Goal: Task Accomplishment & Management: Complete application form

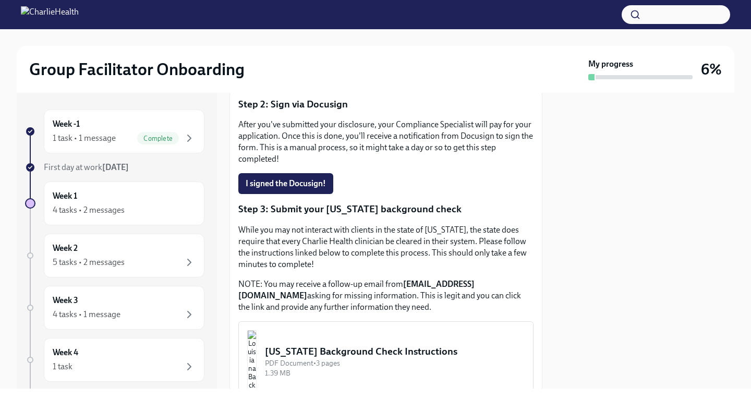
scroll to position [362, 0]
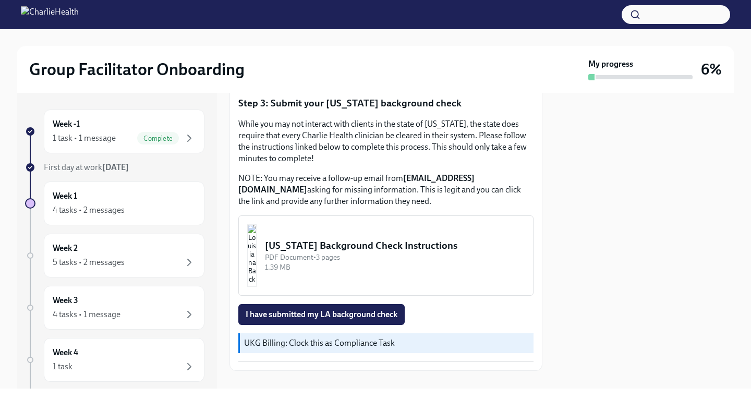
click at [309, 239] on div "[US_STATE] Background Check Instructions" at bounding box center [395, 246] width 260 height 14
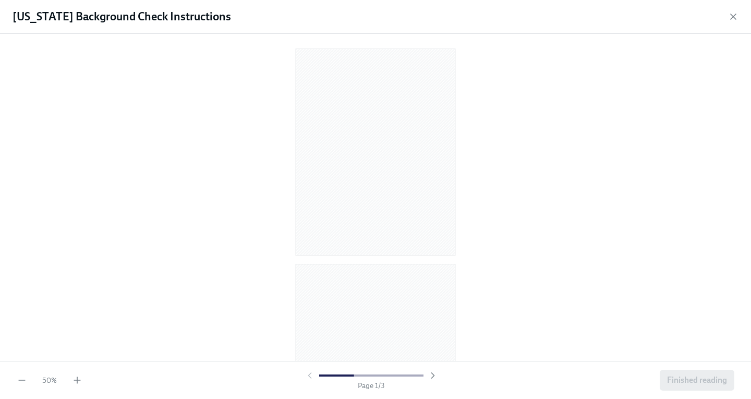
scroll to position [3, 0]
click at [71, 383] on div "50 %" at bounding box center [50, 380] width 66 height 10
drag, startPoint x: 71, startPoint y: 383, endPoint x: 79, endPoint y: 382, distance: 8.5
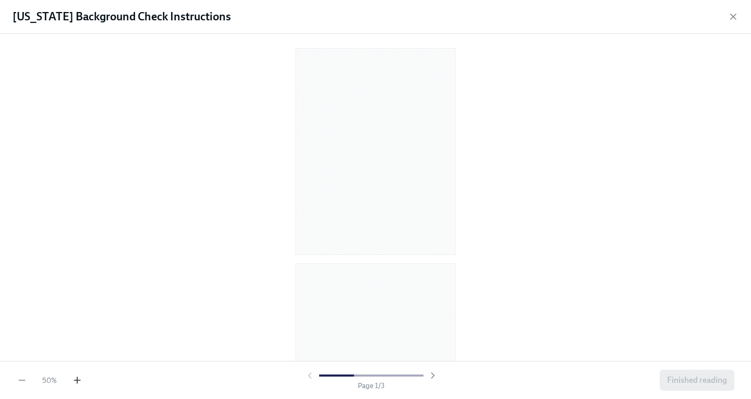
click at [79, 382] on div "50 %" at bounding box center [50, 380] width 66 height 10
click at [79, 382] on icon "button" at bounding box center [77, 380] width 10 height 10
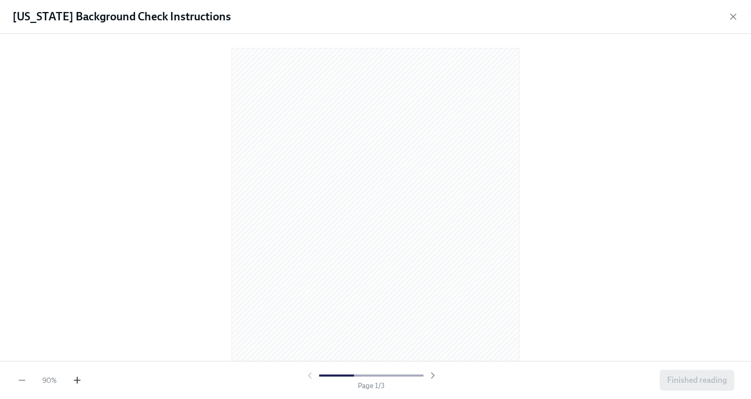
click at [79, 382] on icon "button" at bounding box center [77, 380] width 10 height 10
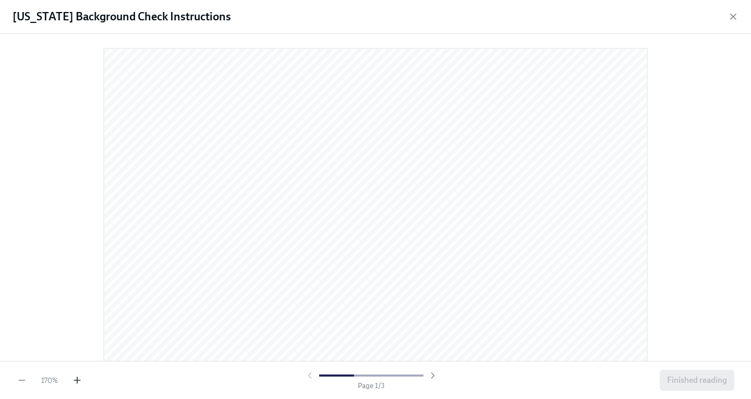
click at [79, 382] on icon "button" at bounding box center [77, 380] width 10 height 10
click at [729, 16] on icon "button" at bounding box center [733, 16] width 10 height 10
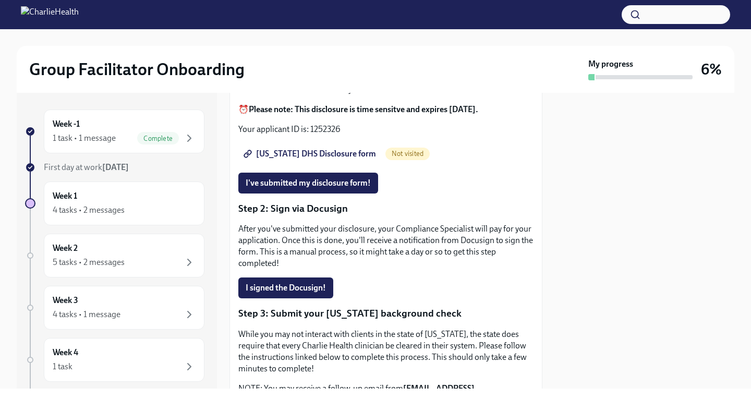
scroll to position [362, 0]
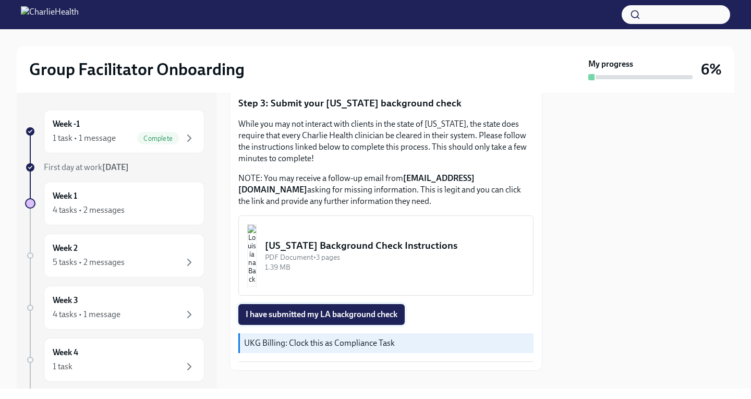
click at [299, 309] on span "I have submitted my LA background check" at bounding box center [322, 314] width 152 height 10
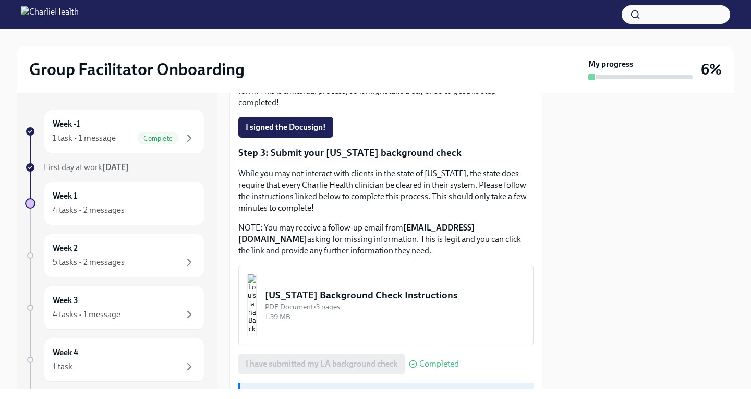
scroll to position [52, 0]
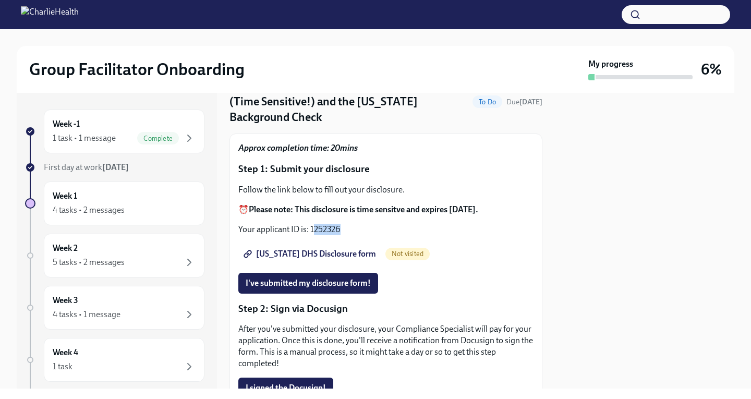
drag, startPoint x: 313, startPoint y: 211, endPoint x: 348, endPoint y: 210, distance: 35.5
click at [348, 224] on p "Your applicant ID is: 1252326" at bounding box center [385, 229] width 295 height 11
drag, startPoint x: 348, startPoint y: 218, endPoint x: 311, endPoint y: 213, distance: 36.8
click at [311, 224] on p "Your applicant ID is: 1252326" at bounding box center [385, 229] width 295 height 11
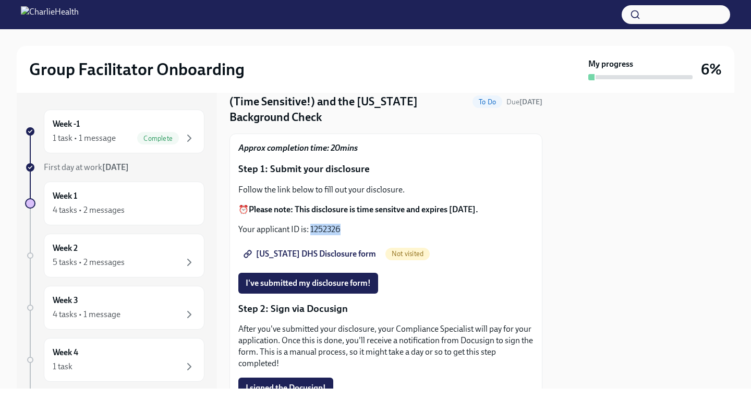
copy p "1252326"
click at [314, 249] on span "Utah DHS Disclosure form" at bounding box center [311, 254] width 130 height 10
click at [337, 273] on button "I've submitted my disclosure form!" at bounding box center [308, 283] width 140 height 21
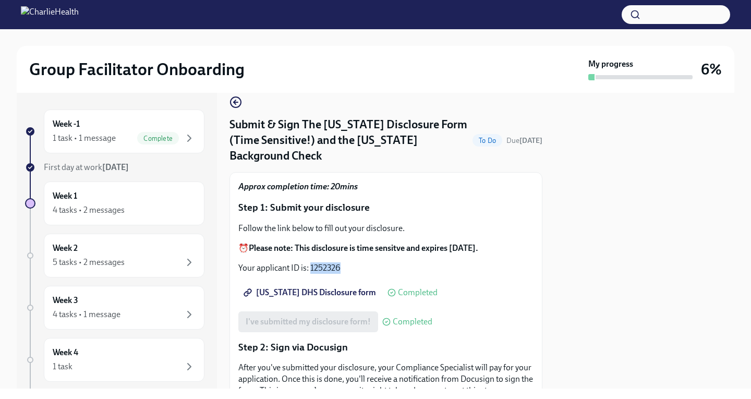
scroll to position [0, 0]
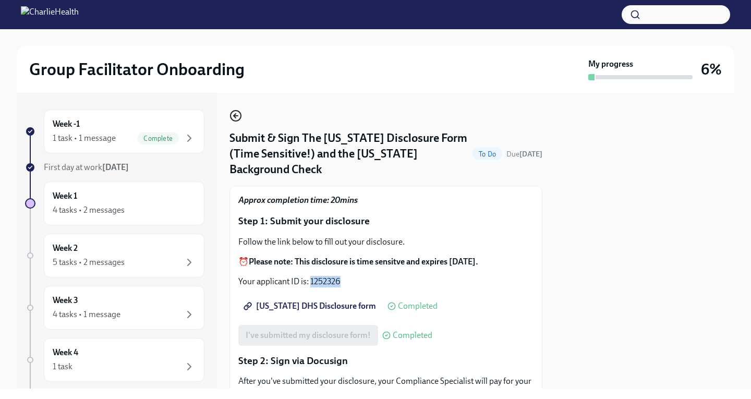
click at [233, 116] on icon "button" at bounding box center [235, 115] width 13 height 13
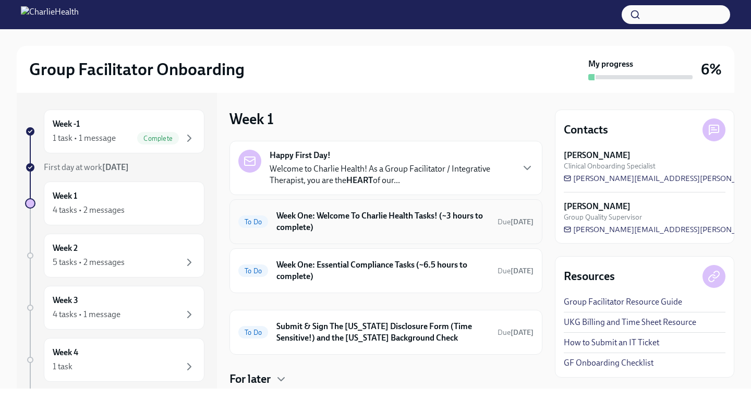
click at [370, 219] on h6 "Week One: Welcome To Charlie Health Tasks! (~3 hours to complete)" at bounding box center [382, 221] width 213 height 23
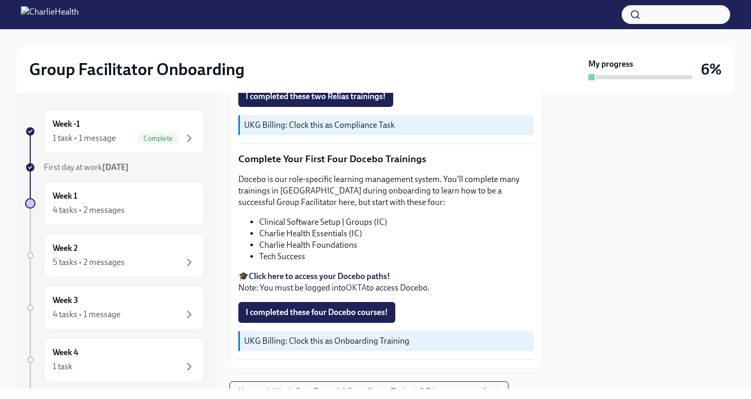
scroll to position [1337, 0]
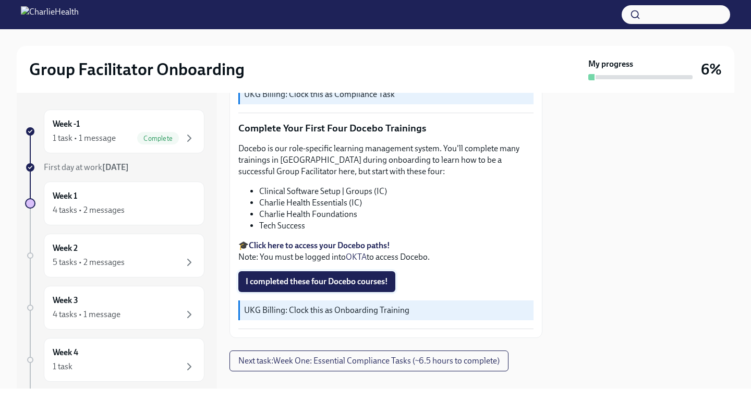
click at [316, 276] on span "I completed these four Docebo courses!" at bounding box center [317, 281] width 142 height 10
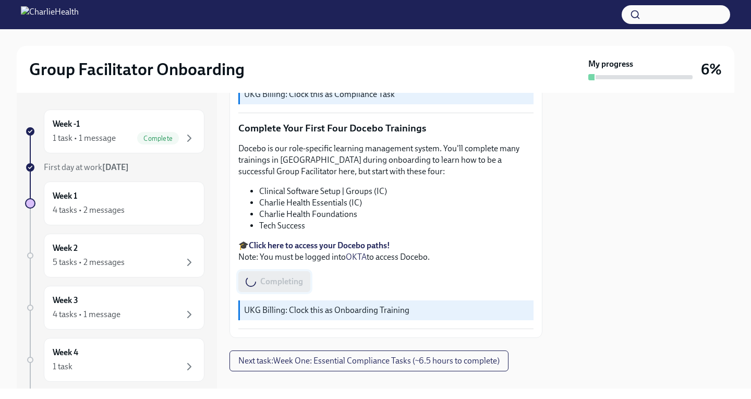
scroll to position [1181, 0]
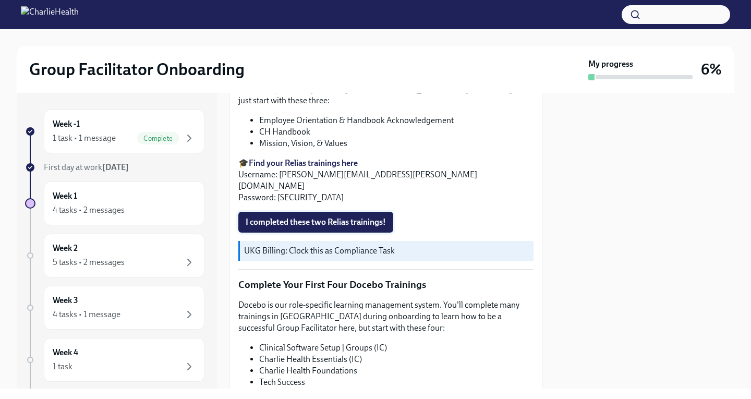
click at [324, 212] on button "I completed these two Relias trainings!" at bounding box center [315, 222] width 155 height 21
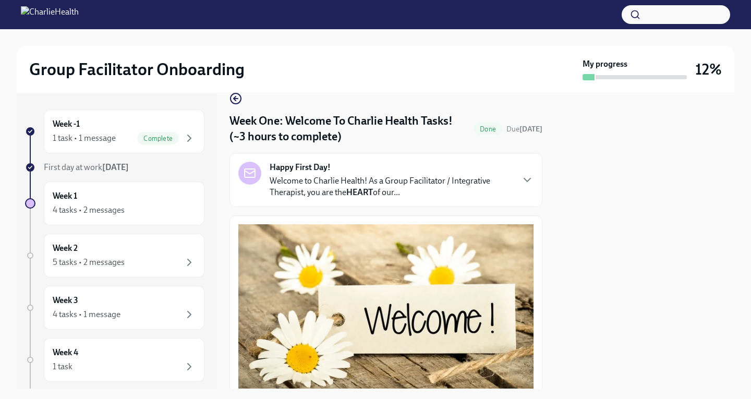
scroll to position [0, 0]
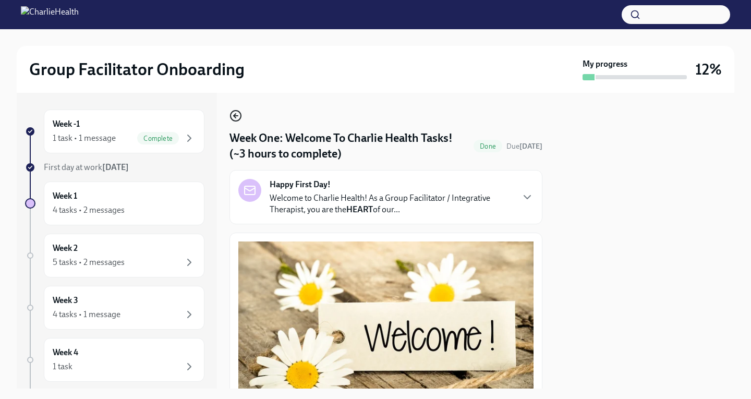
click at [233, 112] on circle "button" at bounding box center [235, 116] width 10 height 10
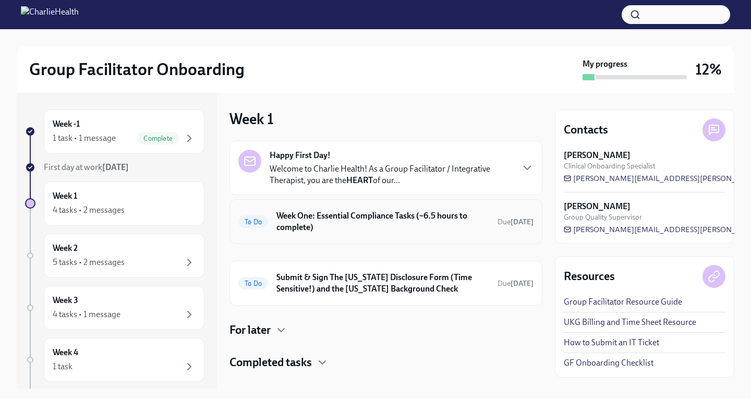
click at [341, 220] on h6 "Week One: Essential Compliance Tasks (~6.5 hours to complete)" at bounding box center [382, 221] width 213 height 23
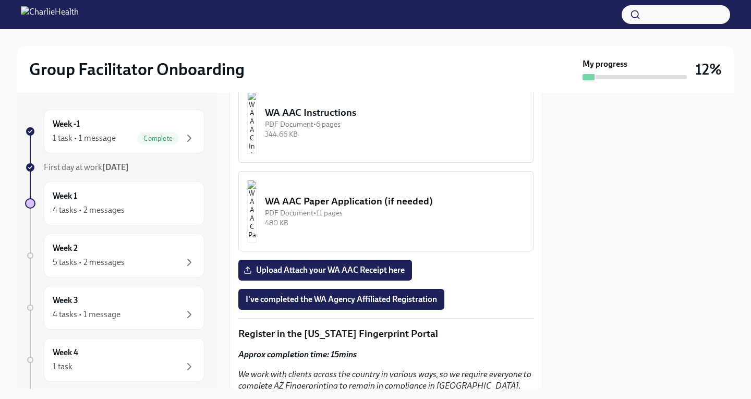
scroll to position [991, 0]
click at [344, 275] on span "Upload Attach your WA AAC Receipt here" at bounding box center [325, 269] width 159 height 10
click at [0, 0] on input "Upload Attach your WA AAC Receipt here" at bounding box center [0, 0] width 0 height 0
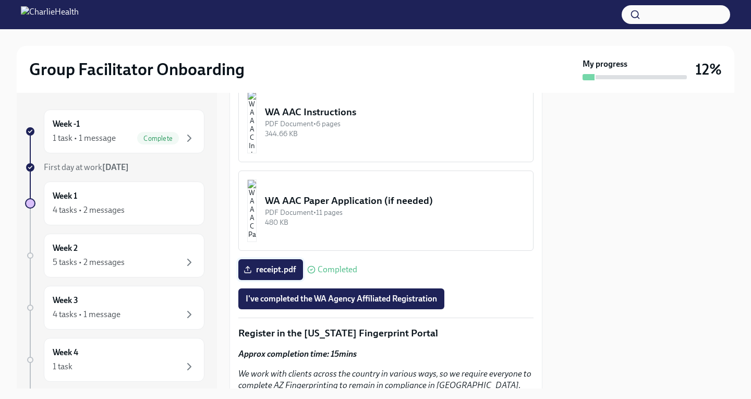
click at [244, 274] on icon at bounding box center [247, 269] width 8 height 8
click at [0, 0] on input "receipt.pdf" at bounding box center [0, 0] width 0 height 0
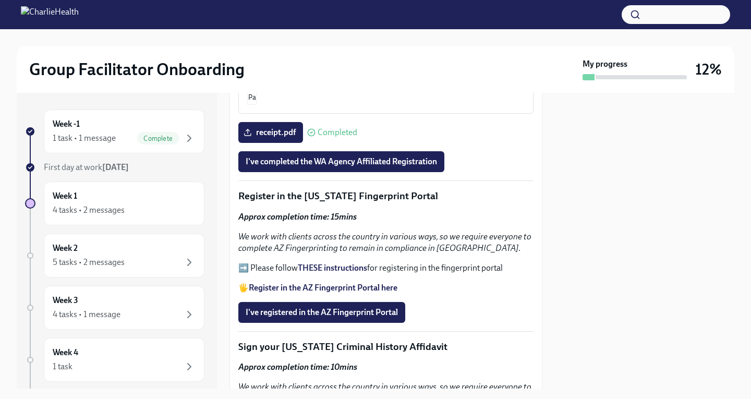
scroll to position [1147, 0]
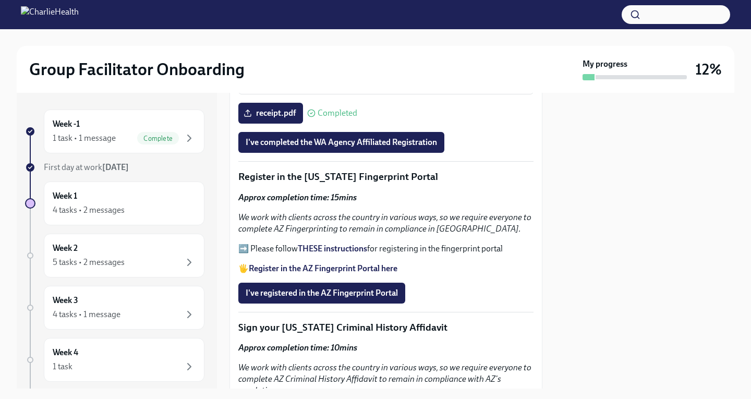
click at [370, 273] on strong "Register in the AZ Fingerprint Portal here" at bounding box center [323, 268] width 149 height 10
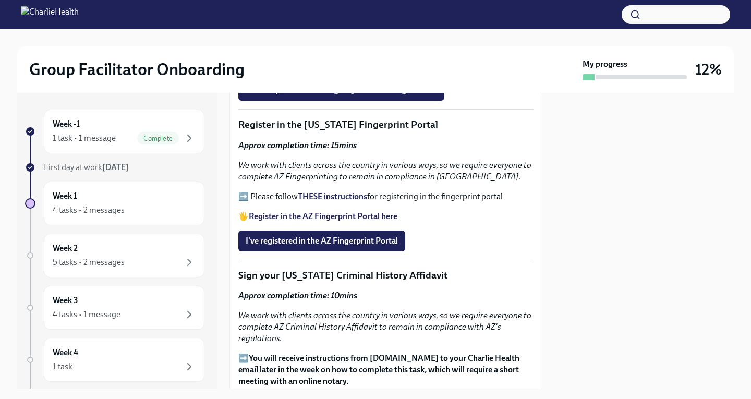
scroll to position [1251, 0]
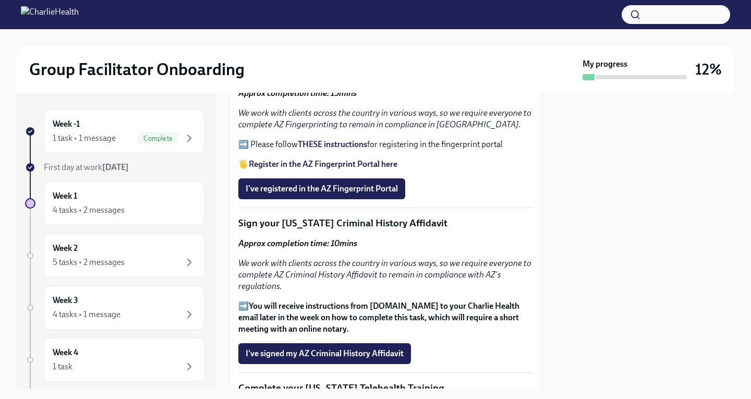
click at [359, 149] on strong "THESE instructions" at bounding box center [332, 144] width 69 height 10
click at [361, 194] on span "I've registered in the AZ Fingerprint Portal" at bounding box center [322, 189] width 152 height 10
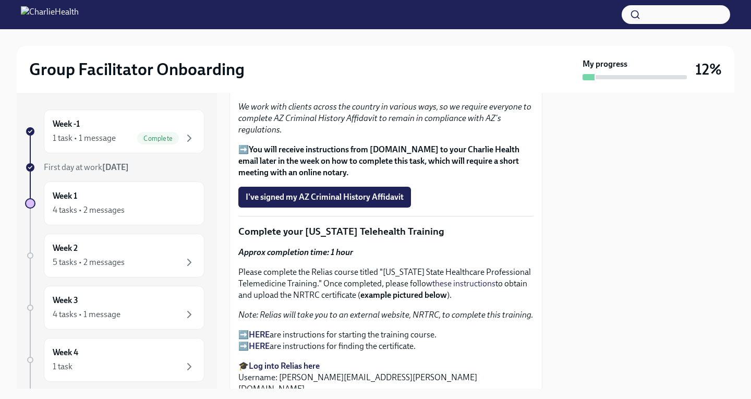
scroll to position [1303, 0]
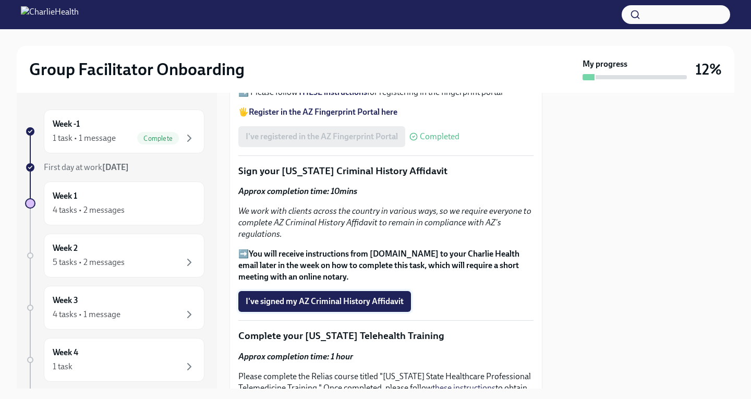
click at [363, 307] on span "I've signed my AZ Criminal History Affidavit" at bounding box center [325, 301] width 158 height 10
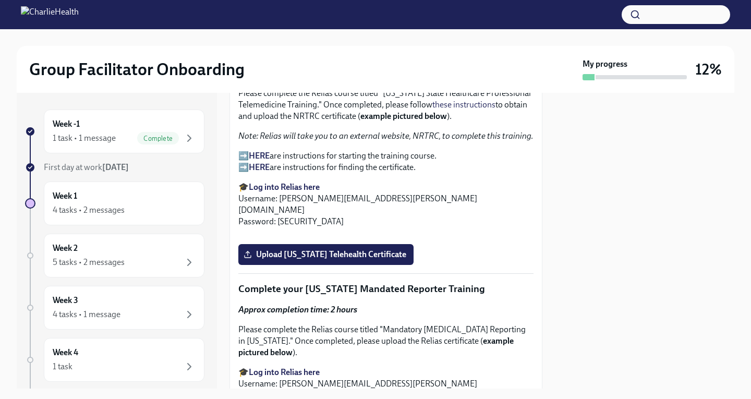
scroll to position [1512, 0]
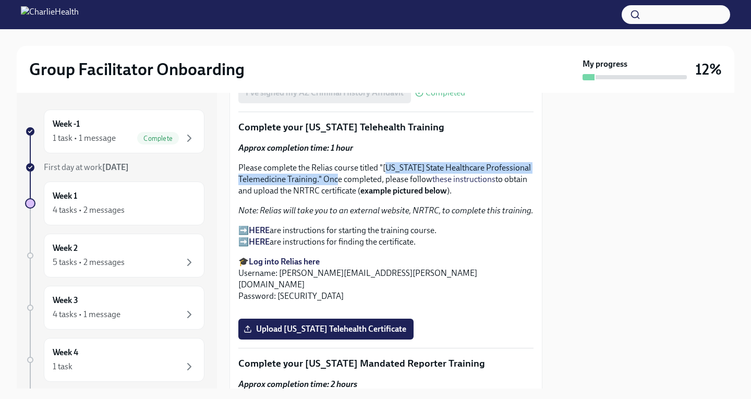
drag, startPoint x: 387, startPoint y: 182, endPoint x: 382, endPoint y: 197, distance: 15.5
click at [382, 197] on p "Please complete the Relias course titled "Washington State Healthcare Professio…" at bounding box center [385, 179] width 295 height 34
click at [387, 189] on p "Please complete the Relias course titled "Washington State Healthcare Professio…" at bounding box center [385, 179] width 295 height 34
drag, startPoint x: 358, startPoint y: 199, endPoint x: 362, endPoint y: 192, distance: 7.7
click at [362, 192] on p "Please complete the Relias course titled "Washington State Healthcare Professio…" at bounding box center [385, 179] width 295 height 34
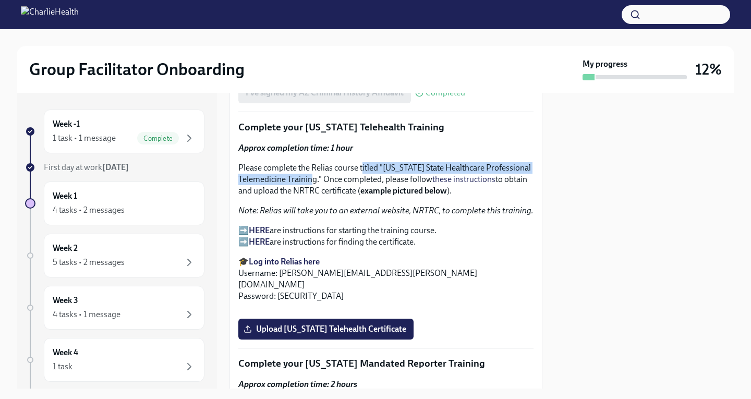
click at [362, 192] on p "Please complete the Relias course titled "Washington State Healthcare Professio…" at bounding box center [385, 179] width 295 height 34
drag, startPoint x: 384, startPoint y: 184, endPoint x: 362, endPoint y: 201, distance: 27.5
click at [362, 197] on p "Please complete the Relias course titled "Washington State Healthcare Professio…" at bounding box center [385, 179] width 295 height 34
copy p "Washington State Healthcare Professional Telemedicine Training"
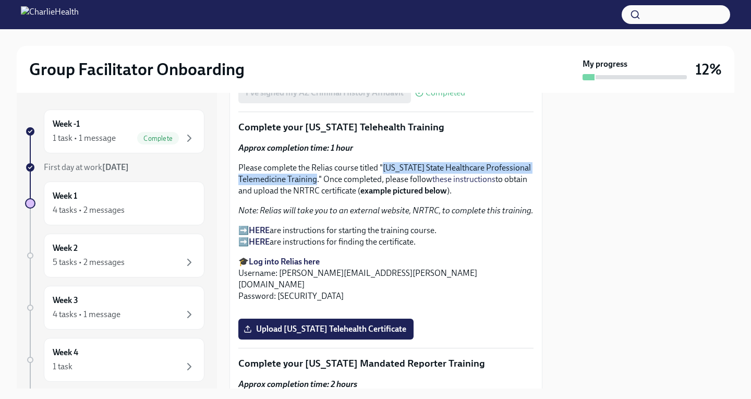
click at [268, 235] on strong "HERE" at bounding box center [259, 230] width 21 height 10
